Goal: Information Seeking & Learning: Learn about a topic

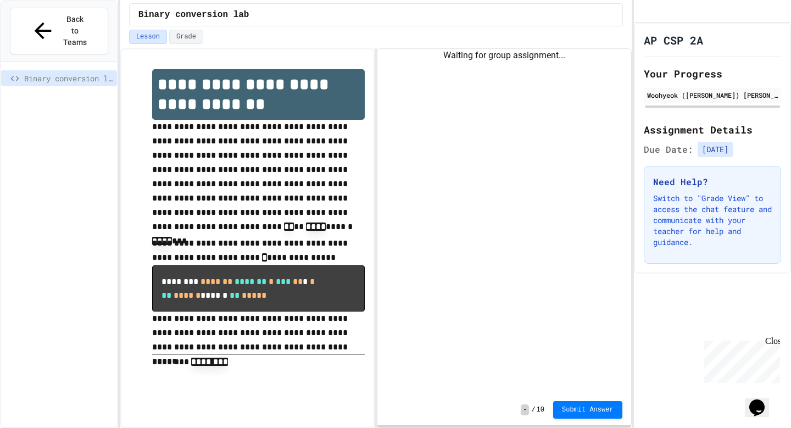
click at [492, 113] on div "Waiting for group assignment..." at bounding box center [503, 221] width 253 height 345
click at [476, 85] on div "Waiting for group assignment..." at bounding box center [503, 221] width 253 height 345
click at [22, 83] on div "Binary conversion lab" at bounding box center [59, 256] width 116 height 380
click at [200, 29] on div "Binary conversion lab" at bounding box center [375, 15] width 511 height 30
click at [189, 34] on button "Grade" at bounding box center [186, 37] width 34 height 14
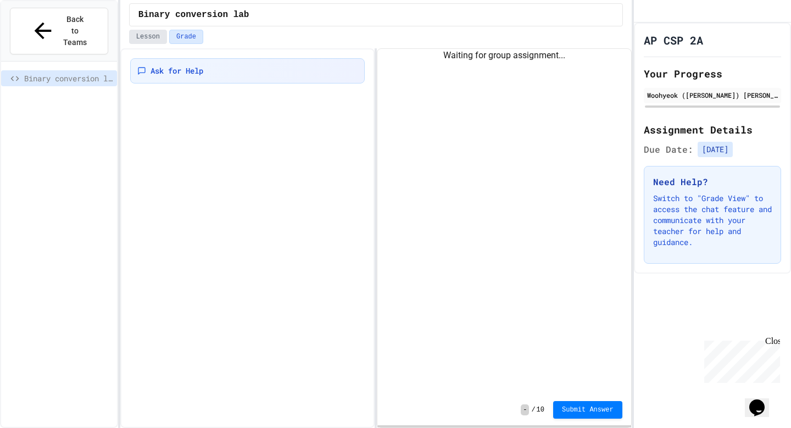
click at [151, 36] on button "Lesson" at bounding box center [148, 37] width 38 height 14
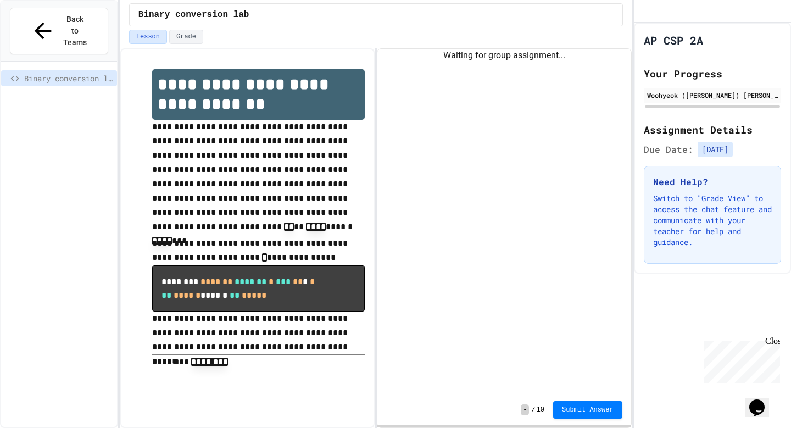
click at [470, 115] on div "Waiting for group assignment..." at bounding box center [503, 221] width 253 height 345
click at [772, 339] on div "Close" at bounding box center [772, 343] width 14 height 14
